Goal: Check status: Check status

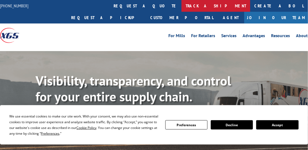
click at [182, 4] on link "track a shipment" at bounding box center [216, 6] width 69 height 12
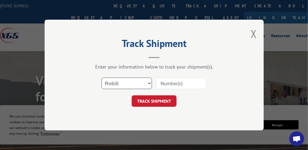
click at [126, 82] on select "Select category... Probill BOL PO" at bounding box center [127, 84] width 50 height 12
select select "bol"
click at [102, 78] on select "Select category... Probill BOL PO" at bounding box center [127, 84] width 50 height 12
click at [165, 84] on input at bounding box center [181, 84] width 50 height 12
type input "CP-020727.A"
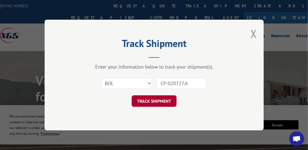
click at [155, 103] on button "TRACK SHIPMENT" at bounding box center [154, 102] width 45 height 12
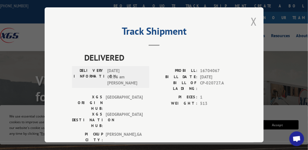
click at [255, 20] on button "Close modal" at bounding box center [254, 21] width 6 height 15
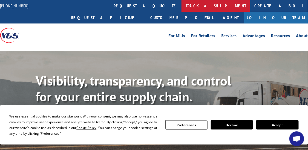
click at [182, 7] on link "track a shipment" at bounding box center [216, 6] width 69 height 12
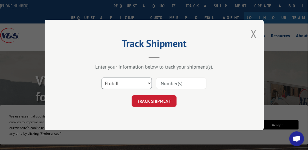
click at [134, 87] on select "Select category... Probill BOL PO" at bounding box center [127, 84] width 50 height 12
select select "bol"
click at [102, 78] on select "Select category... Probill BOL PO" at bounding box center [127, 84] width 50 height 12
click at [161, 81] on input at bounding box center [181, 84] width 50 height 12
type input "CP-030550.A"
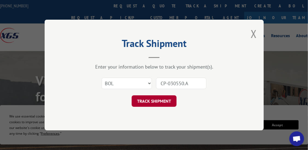
click at [146, 101] on button "TRACK SHIPMENT" at bounding box center [154, 102] width 45 height 12
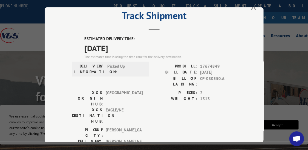
scroll to position [15, 0]
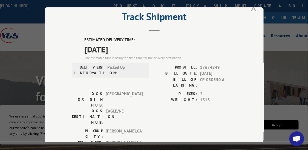
click at [254, 8] on button "Close modal" at bounding box center [254, 7] width 6 height 15
